Goal: Check status: Check status

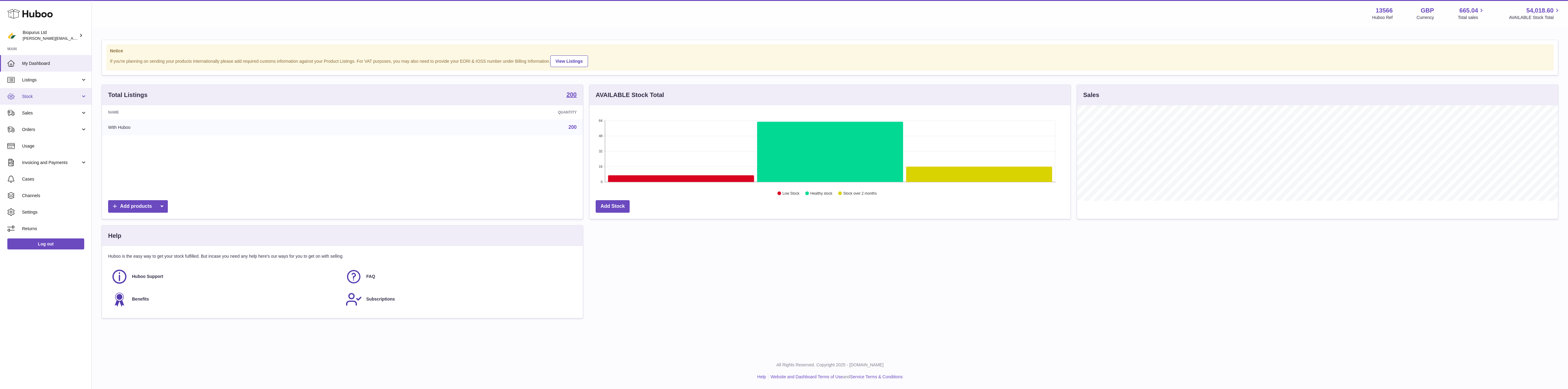
scroll to position [96, 481]
click at [38, 116] on span "Sales" at bounding box center [51, 113] width 58 height 6
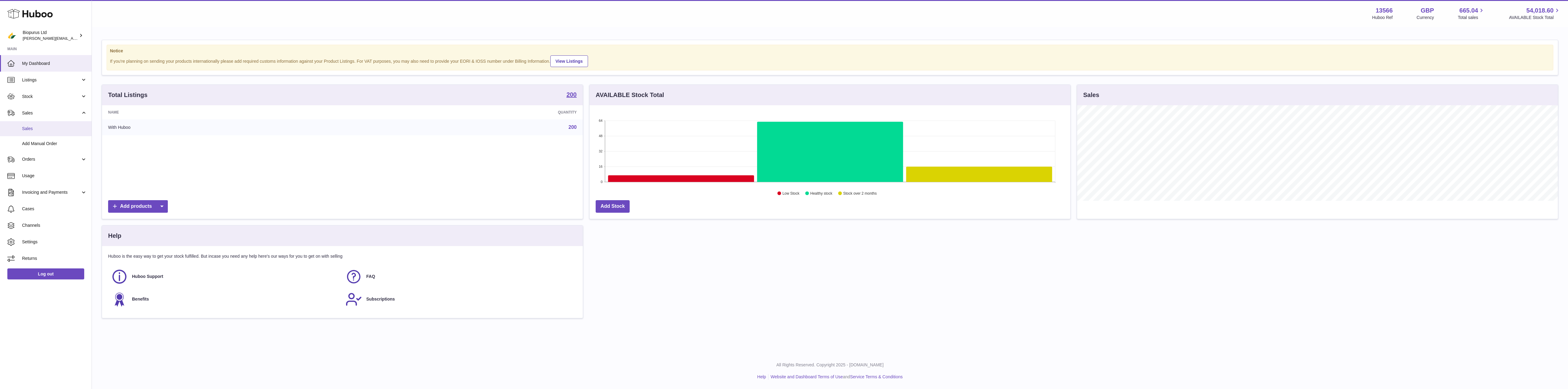
click at [35, 127] on span "Sales" at bounding box center [54, 129] width 65 height 6
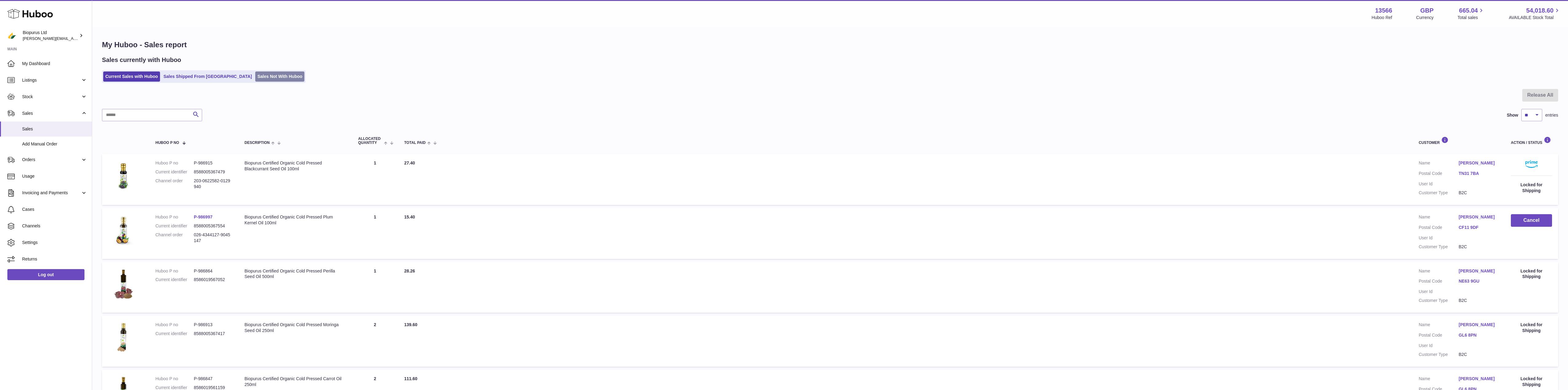
click at [255, 78] on link "Sales Not With Huboo" at bounding box center [280, 76] width 49 height 10
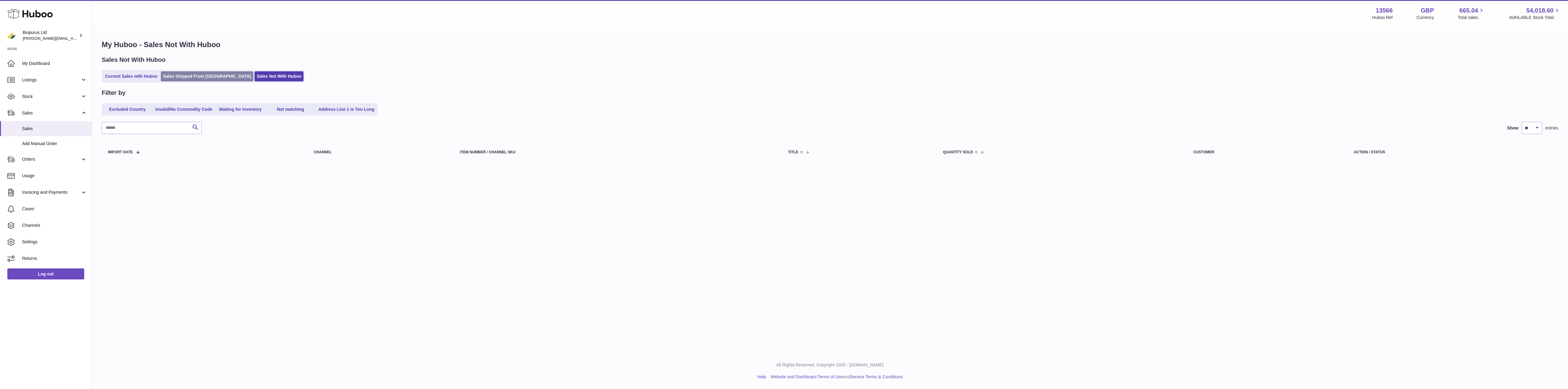
click at [176, 75] on link "Sales Shipped From Huboo" at bounding box center [207, 76] width 93 height 10
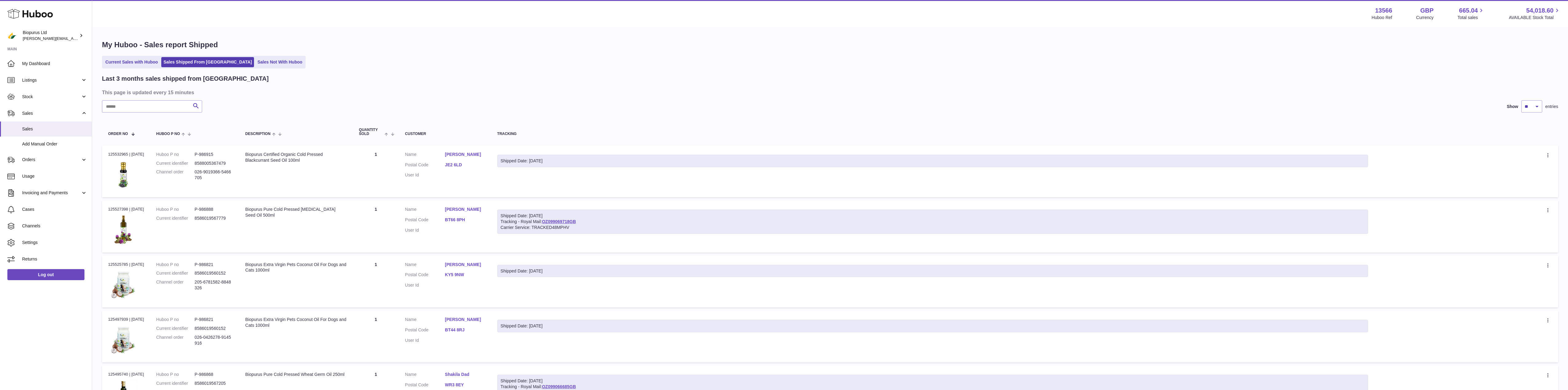
click at [135, 70] on div "My Huboo - Sales report Shipped Current Sales with Huboo Sales Shipped From Hub…" at bounding box center [830, 376] width 1476 height 697
click at [136, 61] on link "Current Sales with Huboo" at bounding box center [131, 62] width 57 height 10
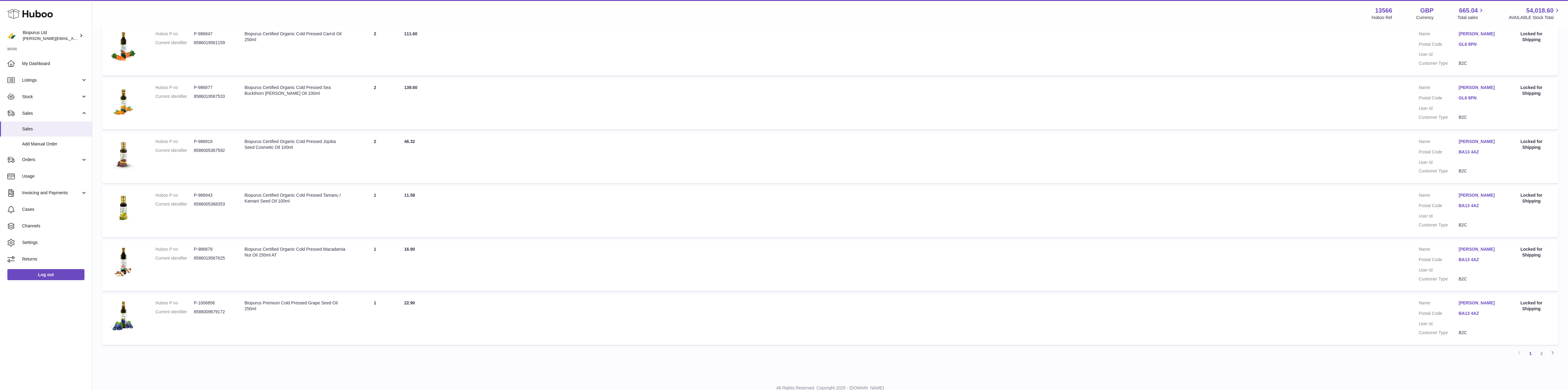
scroll to position [367, 0]
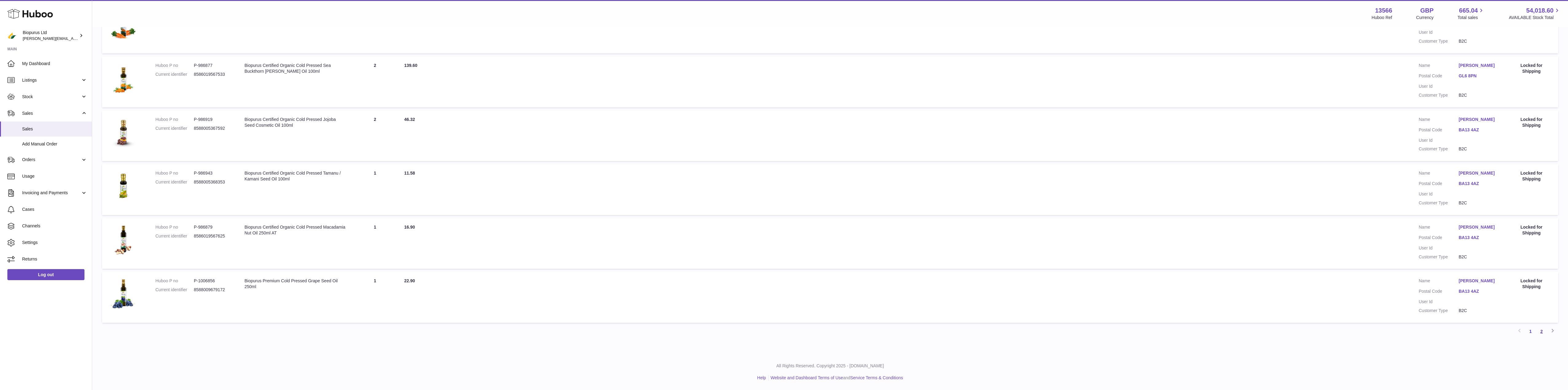
click at [1541, 332] on link "2" at bounding box center [1542, 331] width 11 height 11
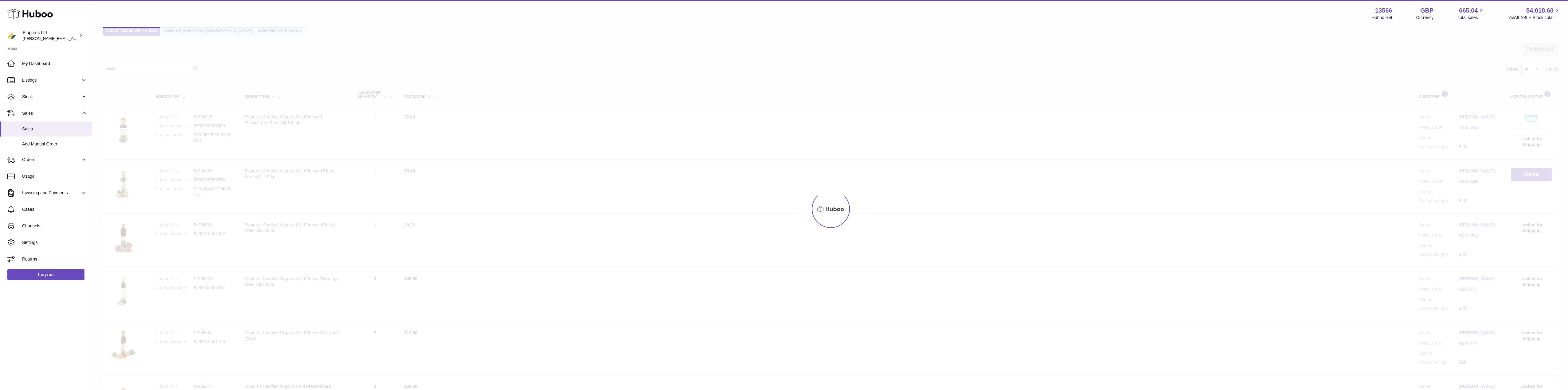
scroll to position [27, 0]
